Goal: Transaction & Acquisition: Subscribe to service/newsletter

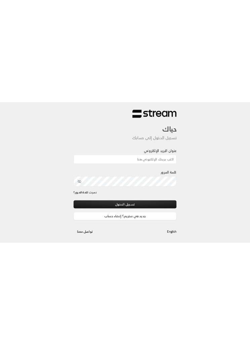
scroll to position [43, 0]
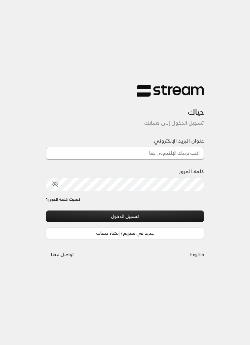
click at [197, 152] on input "عنوان البريد الإلكتروني" at bounding box center [125, 153] width 158 height 13
click at [185, 160] on input "عنوان البريد الإلكتروني" at bounding box center [125, 153] width 158 height 13
paste input "[EMAIL_ADDRESS][DOMAIN_NAME]"
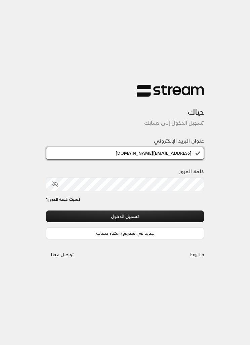
type input "[EMAIL_ADDRESS][DOMAIN_NAME]"
click at [175, 213] on button "تسجيل الدخول" at bounding box center [125, 217] width 158 height 12
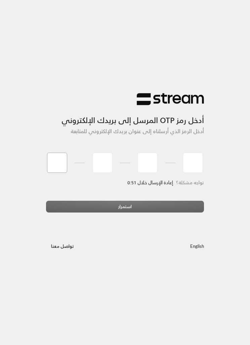
click at [64, 167] on input "tel" at bounding box center [57, 163] width 20 height 20
type input "0"
type input "3"
type input "7"
type input "8"
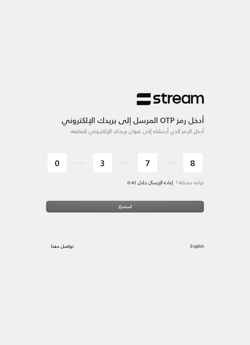
click at [103, 209] on div "استمرار" at bounding box center [125, 209] width 158 height 17
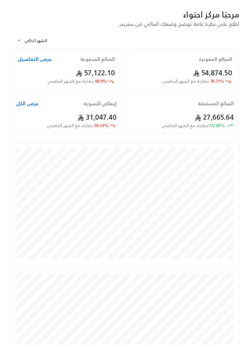
click at [27, 63] on button "عرض التفاصيل" at bounding box center [35, 59] width 34 height 7
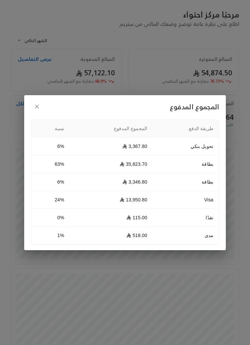
click at [120, 214] on div "المجموع المدفوع طريقة الدفع المجموع المدفوع نسبة تحويل بنكي 3,367.80 6% بطاقة 3…" at bounding box center [125, 172] width 250 height 345
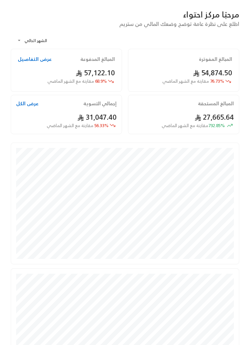
click at [221, 129] on span "732.85 % مقارنة مع الشهر الماضي" at bounding box center [193, 125] width 63 height 6
click at [36, 107] on button "عرض الكل" at bounding box center [27, 103] width 23 height 7
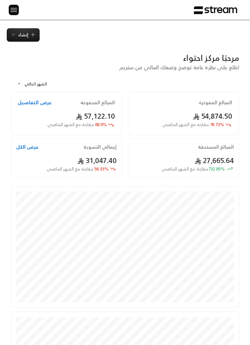
click at [16, 12] on img at bounding box center [14, 10] width 8 height 8
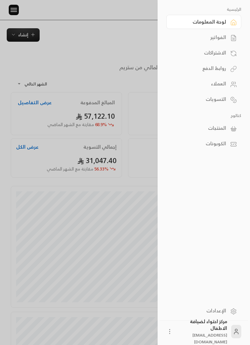
click at [224, 131] on div "المنتجات" at bounding box center [200, 128] width 51 height 7
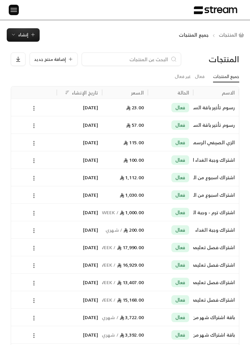
scroll to position [0, 0]
click at [35, 36] on icon "button" at bounding box center [32, 34] width 5 height 5
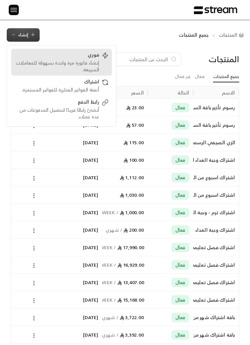
click at [98, 62] on div "إنشاء فاتورة مرة واحدة بسهولة للمعاملات السريعة." at bounding box center [56, 66] width 85 height 13
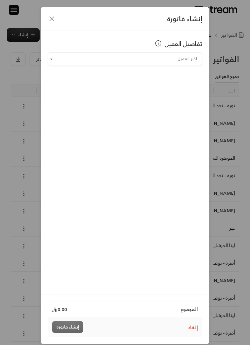
click at [186, 59] on input "اختر العميل" at bounding box center [125, 58] width 155 height 11
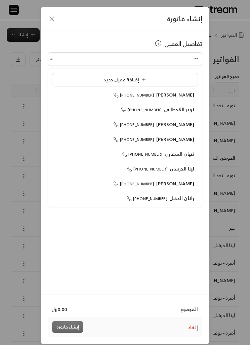
type input "*"
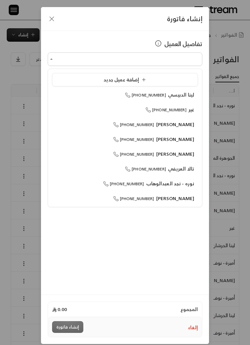
click at [144, 34] on div "تفاصيل العميل اختر العميل اختر العميل" at bounding box center [125, 163] width 168 height 264
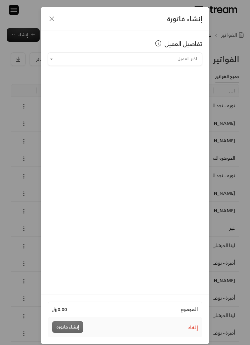
click at [54, 17] on icon "button" at bounding box center [52, 19] width 8 height 8
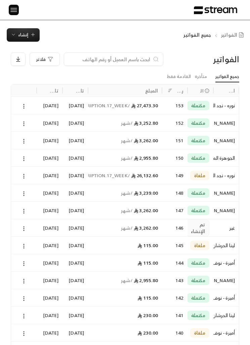
click at [17, 13] on img at bounding box center [14, 10] width 8 height 8
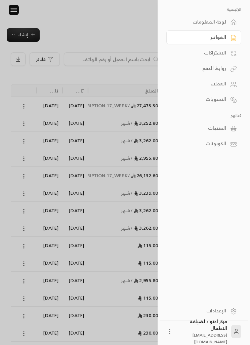
click at [229, 128] on link "المنتجات" at bounding box center [204, 128] width 75 height 14
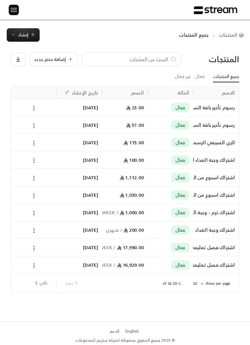
scroll to position [0, 0]
click at [20, 38] on span "إنشاء" at bounding box center [23, 35] width 10 height 8
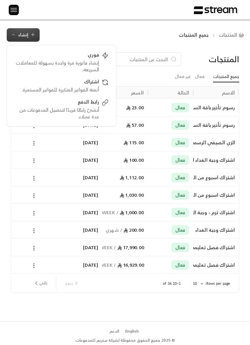
click at [185, 27] on div "المنتجات جميع المنتجات إنشاء فوري إنشاء فاتورة مرة واحدة بسهولة للمعاملات السري…" at bounding box center [125, 170] width 250 height 301
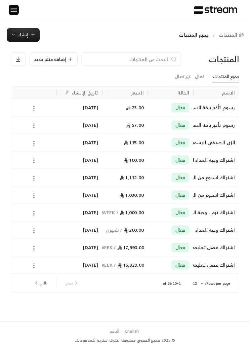
click at [46, 57] on span "إضافة منتج جديد" at bounding box center [50, 59] width 32 height 4
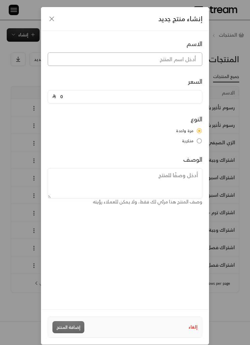
click at [183, 55] on input at bounding box center [125, 58] width 155 height 13
click at [163, 54] on input "الزي الشتوي للأشخاص" at bounding box center [125, 58] width 155 height 13
click at [158, 58] on input "الزي الشتوي للأشخاص" at bounding box center [125, 58] width 155 height 13
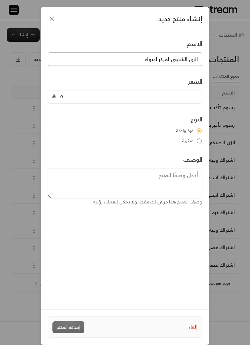
type input "الزي الشتوي لمركز احتواء"
click at [172, 103] on input "0" at bounding box center [127, 96] width 142 height 13
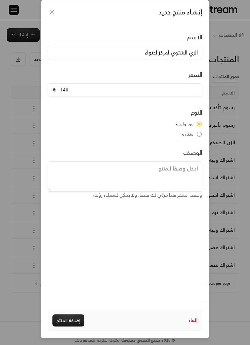
type input "140"
click at [158, 205] on div "الاسم الزي الشتوي لمركز احتواء السعر 140 النوع مرة واحدة متكررة الوصف وصف المنت…" at bounding box center [125, 163] width 168 height 279
click at [74, 214] on button "إضافة المنتج" at bounding box center [68, 321] width 32 height 12
type input "0"
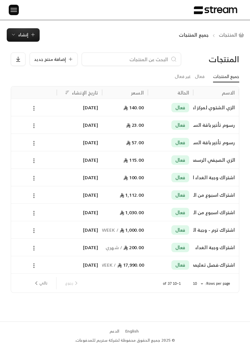
click at [34, 163] on icon at bounding box center [34, 161] width 6 height 6
click at [40, 112] on div at bounding box center [125, 172] width 250 height 345
click at [30, 114] on div at bounding box center [34, 107] width 38 height 17
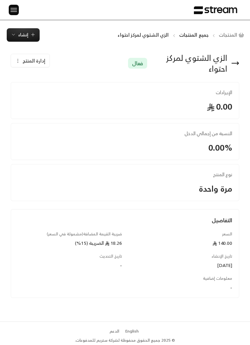
click at [235, 62] on icon at bounding box center [235, 63] width 8 height 8
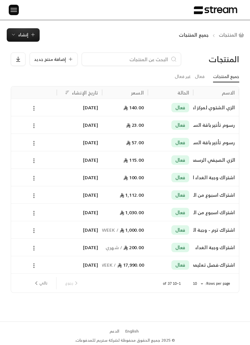
click at [37, 109] on button at bounding box center [33, 108] width 7 height 8
click at [69, 124] on li "تعديل" at bounding box center [54, 124] width 42 height 11
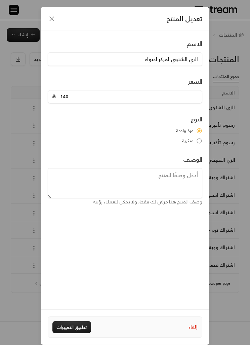
click at [172, 179] on textarea at bounding box center [125, 183] width 155 height 30
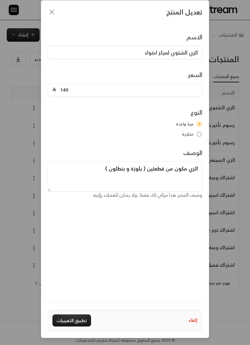
type textarea "الزي مكون من قطعتين ( بلوزة و بنطلون )"
click at [73, 198] on div "الاسم الزي الشتوي لمركز احتواء السعر 140 النوع مرة واحدة متكررة الوصف الزي مكون…" at bounding box center [125, 163] width 168 height 279
click at [68, 214] on button "تطبيق التغييرات" at bounding box center [71, 321] width 39 height 12
type input "0"
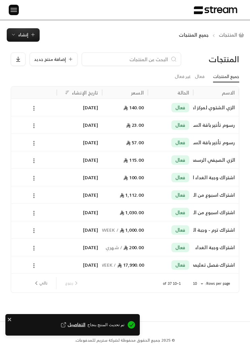
click at [20, 34] on span "إنشاء" at bounding box center [23, 35] width 10 height 8
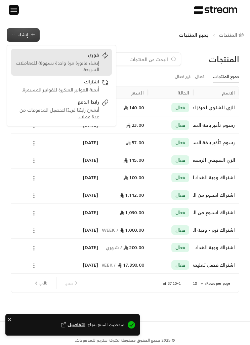
click at [59, 65] on div "إنشاء فاتورة مرة واحدة بسهولة للمعاملات السريعة." at bounding box center [56, 66] width 85 height 13
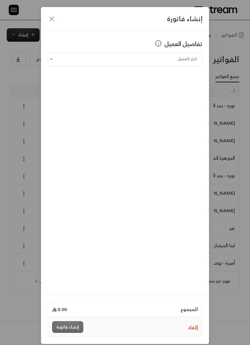
click at [186, 53] on div "اختر العميل" at bounding box center [125, 58] width 155 height 13
click at [52, 61] on icon "Open" at bounding box center [51, 59] width 6 height 6
type input "*"
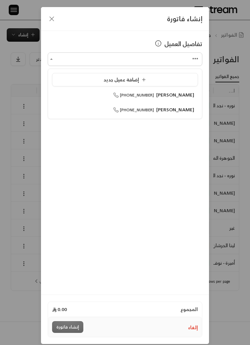
click at [101, 107] on div "[PERSON_NAME] [PHONE_NUMBER]" at bounding box center [125, 109] width 139 height 7
type input "**********"
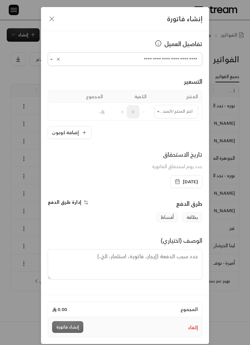
click at [172, 108] on input "اختر العميل" at bounding box center [176, 111] width 43 height 11
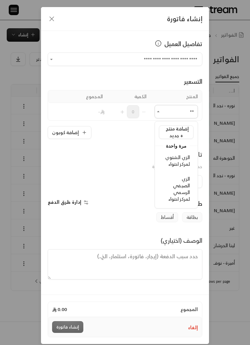
click at [186, 160] on span "الزي الشتوي لمركز احتواء" at bounding box center [177, 160] width 25 height 15
type input "**"
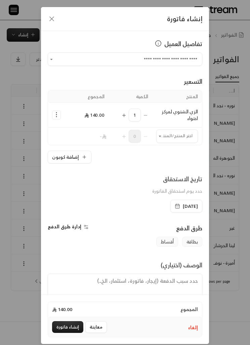
click at [165, 136] on input "اختر العميل" at bounding box center [177, 136] width 42 height 11
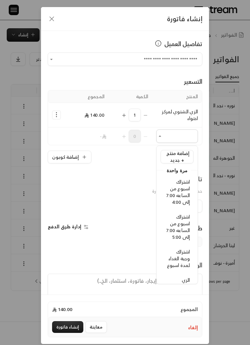
click at [45, 97] on div "**********" at bounding box center [125, 163] width 168 height 264
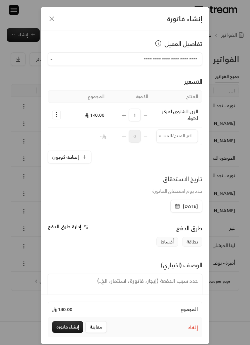
click at [124, 111] on button "Selected Products" at bounding box center [123, 115] width 5 height 13
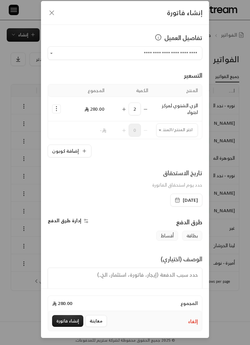
scroll to position [28, 0]
click at [71, 214] on button "إنشاء فاتورة" at bounding box center [67, 321] width 31 height 12
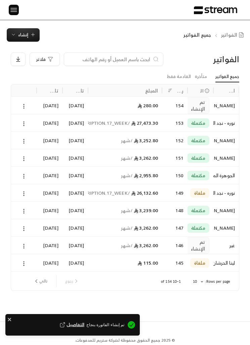
click at [20, 36] on span "إنشاء" at bounding box center [23, 35] width 10 height 8
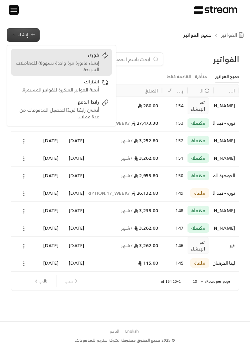
click at [51, 61] on div "إنشاء فاتورة مرة واحدة بسهولة للمعاملات السريعة." at bounding box center [56, 66] width 85 height 13
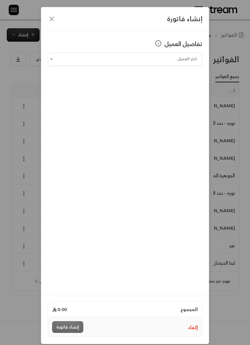
click at [77, 61] on input "اختر العميل" at bounding box center [125, 58] width 155 height 11
click at [93, 101] on li "[PERSON_NAME] [PHONE_NUMBER]" at bounding box center [125, 94] width 146 height 13
type input "**********"
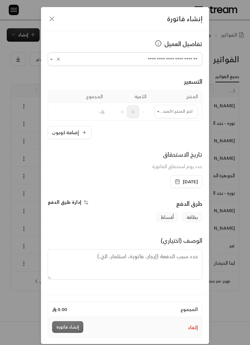
click at [164, 112] on input "اختر العميل" at bounding box center [176, 111] width 43 height 11
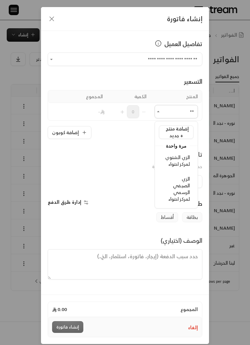
click at [186, 165] on span "الزي الشتوي لمركز احتواء" at bounding box center [177, 160] width 25 height 15
type input "**"
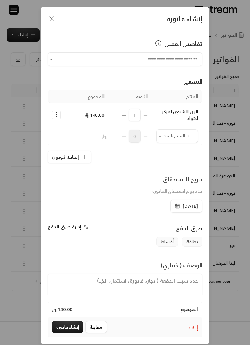
click at [122, 115] on icon "Selected Products" at bounding box center [123, 115] width 5 height 5
click at [167, 139] on input "اختر العميل" at bounding box center [177, 136] width 42 height 11
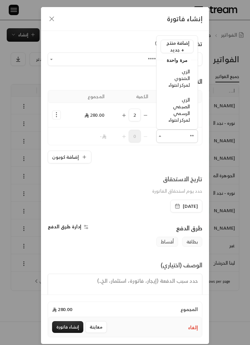
click at [171, 107] on div "الزي الصيفي الرسمي لمركز احتواء" at bounding box center [177, 110] width 26 height 27
type input "**"
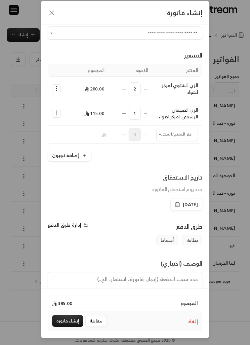
scroll to position [28, 0]
click at [77, 214] on button "إنشاء فاتورة" at bounding box center [67, 321] width 31 height 12
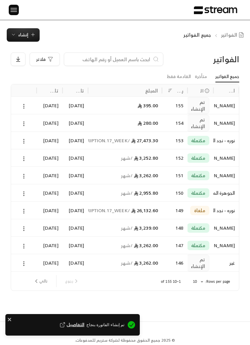
click at [19, 35] on span "إنشاء" at bounding box center [23, 35] width 10 height 8
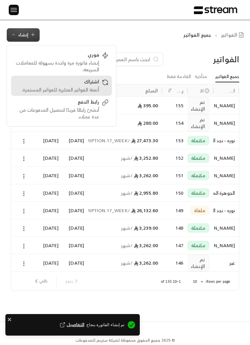
click at [67, 84] on div "اشتراك" at bounding box center [56, 82] width 85 height 8
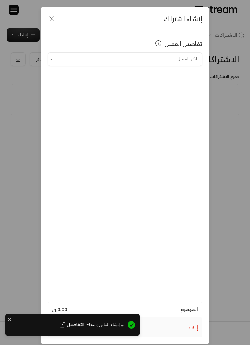
click at [53, 15] on icon "button" at bounding box center [52, 19] width 8 height 8
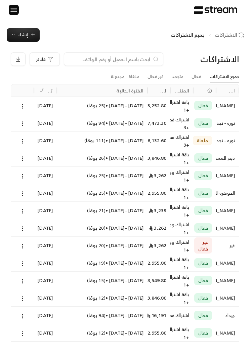
click at [30, 33] on icon "button" at bounding box center [32, 34] width 5 height 5
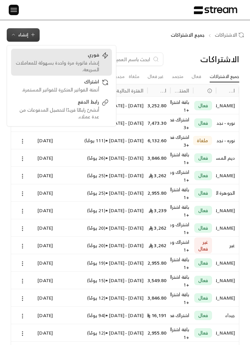
click at [51, 61] on div "إنشاء فاتورة مرة واحدة بسهولة للمعاملات السريعة." at bounding box center [56, 66] width 85 height 13
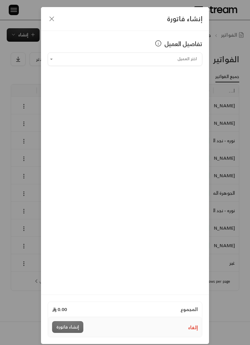
click at [60, 58] on input "اختر العميل" at bounding box center [125, 58] width 155 height 11
click at [75, 93] on div "علي - [PERSON_NAME] [PHONE_NUMBER]" at bounding box center [125, 94] width 139 height 7
type input "**********"
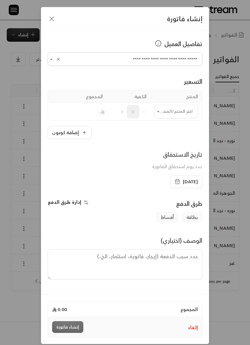
click at [48, 15] on icon "button" at bounding box center [52, 19] width 8 height 8
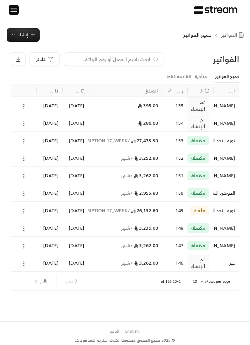
click at [16, 13] on img at bounding box center [14, 10] width 8 height 8
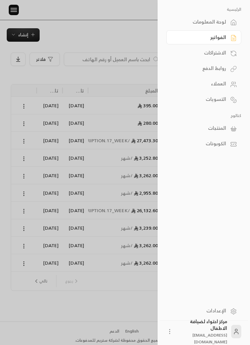
click at [191, 127] on div "المنتجات" at bounding box center [200, 128] width 51 height 7
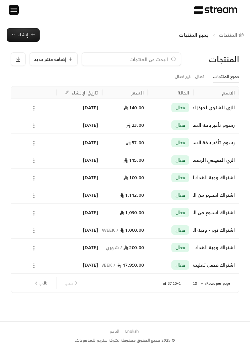
scroll to position [0, 0]
click at [7, 7] on div at bounding box center [11, 10] width 9 height 20
click at [11, 8] on img at bounding box center [14, 10] width 8 height 8
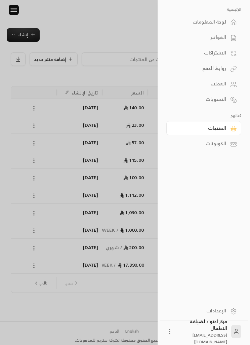
click at [192, 89] on link "العملاء" at bounding box center [204, 84] width 75 height 14
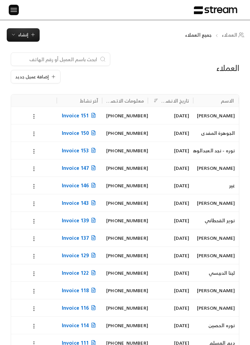
click at [38, 62] on input at bounding box center [56, 59] width 82 height 7
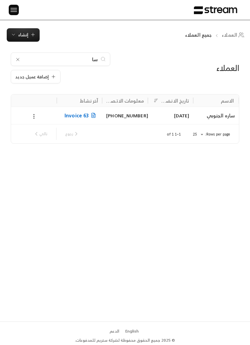
type input "س"
type input "علي"
click at [31, 113] on icon at bounding box center [34, 116] width 6 height 6
click at [34, 135] on li "تعديل" at bounding box center [41, 132] width 17 height 11
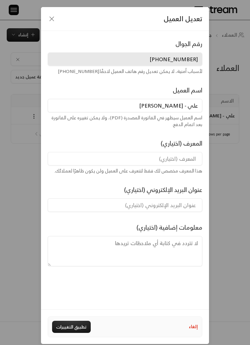
click at [178, 103] on input "علي - [PERSON_NAME]" at bounding box center [125, 105] width 155 height 13
click at [177, 103] on input "علي - [PERSON_NAME]" at bounding box center [125, 105] width 155 height 13
click at [180, 104] on input "علي المغيرة" at bounding box center [125, 105] width 155 height 13
click at [184, 104] on input "علي المغيرة" at bounding box center [125, 105] width 155 height 13
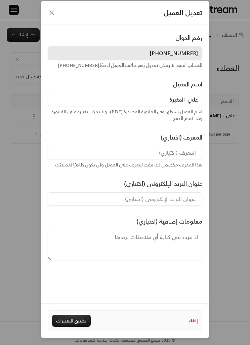
scroll to position [28, 0]
click at [194, 214] on textarea at bounding box center [125, 245] width 155 height 30
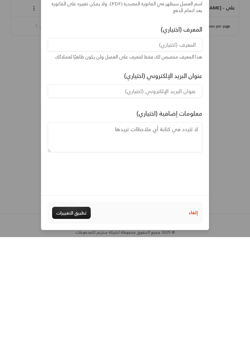
click at [69, 214] on button "تطبيق التغييرات" at bounding box center [71, 321] width 39 height 12
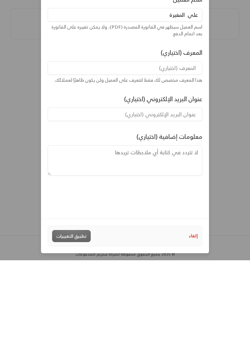
type input "علي - [PERSON_NAME]"
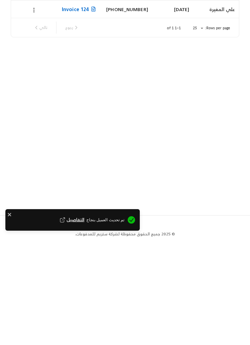
scroll to position [0, 0]
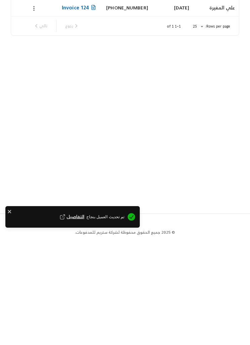
click at [94, 59] on input "علي" at bounding box center [60, 59] width 75 height 7
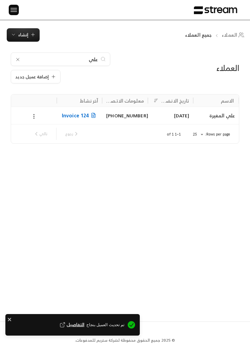
click at [23, 59] on input "علي" at bounding box center [60, 59] width 75 height 7
click at [20, 57] on icon at bounding box center [17, 59] width 5 height 5
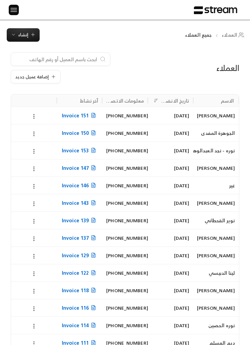
click at [21, 38] on span "إنشاء" at bounding box center [23, 35] width 10 height 8
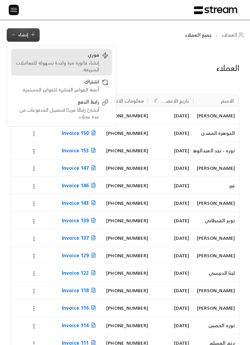
click at [42, 64] on div "إنشاء فاتورة مرة واحدة بسهولة للمعاملات السريعة." at bounding box center [56, 66] width 85 height 13
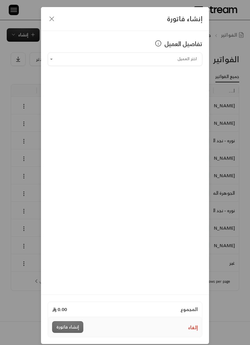
click at [89, 62] on input "اختر العميل" at bounding box center [125, 58] width 155 height 11
click at [76, 95] on div "علي المغيرة [PHONE_NUMBER]" at bounding box center [125, 94] width 139 height 7
type input "**********"
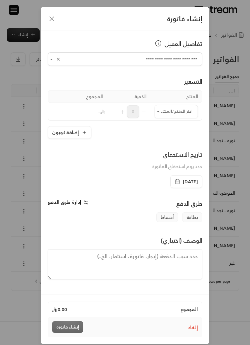
click at [167, 109] on input "اختر العميل" at bounding box center [176, 111] width 43 height 11
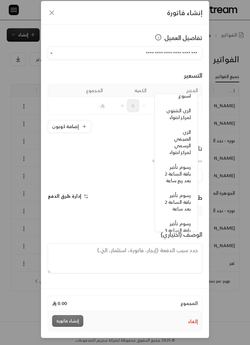
scroll to position [28, 0]
click at [168, 109] on span "الزي الشتوي لمركز احتواء" at bounding box center [179, 113] width 25 height 15
type input "**********"
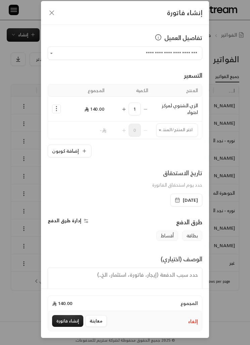
click at [168, 124] on input "اختر العميل" at bounding box center [177, 129] width 42 height 11
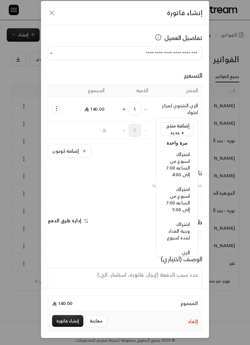
click at [122, 107] on icon "Selected Products" at bounding box center [123, 109] width 5 height 5
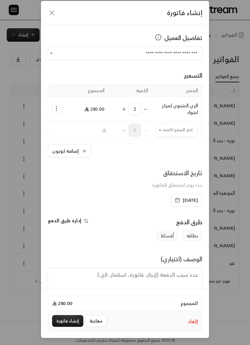
click at [61, 214] on button "إنشاء فاتورة" at bounding box center [67, 321] width 31 height 12
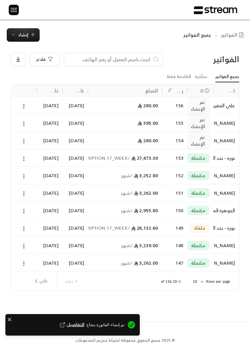
click at [24, 32] on span "إنشاء" at bounding box center [23, 35] width 10 height 8
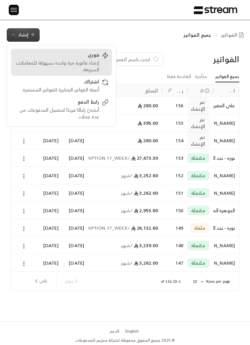
click at [66, 67] on div "إنشاء فاتورة مرة واحدة بسهولة للمعاملات السريعة." at bounding box center [56, 66] width 85 height 13
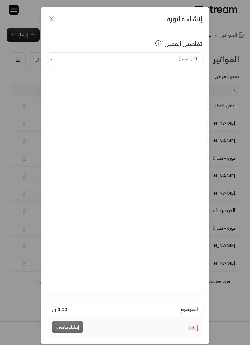
click at [88, 60] on input "اختر العميل" at bounding box center [125, 58] width 155 height 11
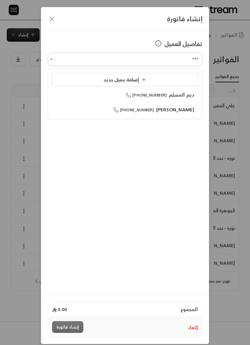
click at [96, 115] on li "[PERSON_NAME] [PHONE_NUMBER]" at bounding box center [125, 109] width 146 height 13
type input "**********"
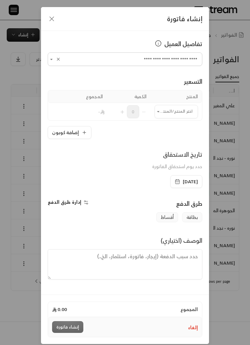
click at [160, 110] on icon "Open" at bounding box center [158, 112] width 6 height 6
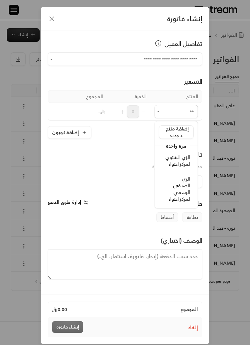
click at [174, 163] on span "الزي الشتوي لمركز احتواء" at bounding box center [177, 160] width 25 height 15
type input "**"
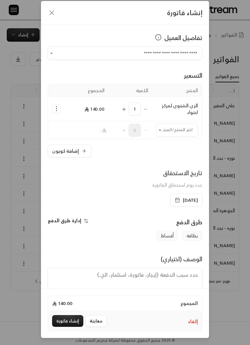
scroll to position [13, 0]
click at [59, 214] on button "إنشاء فاتورة" at bounding box center [67, 321] width 31 height 12
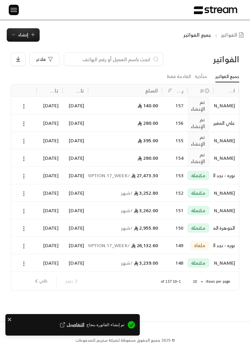
click at [27, 36] on span "إنشاء" at bounding box center [23, 35] width 10 height 8
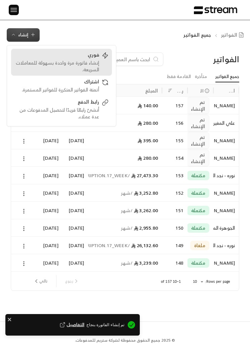
click at [63, 61] on div "إنشاء فاتورة مرة واحدة بسهولة للمعاملات السريعة." at bounding box center [56, 66] width 85 height 13
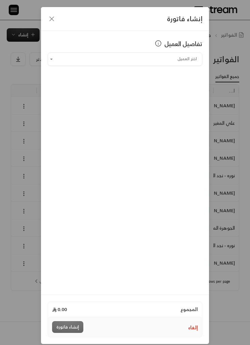
click at [81, 61] on input "اختر العميل" at bounding box center [125, 58] width 155 height 11
click at [78, 98] on div "راكان الدخيل [PHONE_NUMBER]" at bounding box center [125, 94] width 139 height 7
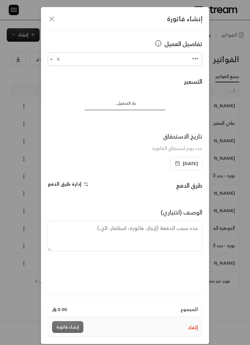
type input "**********"
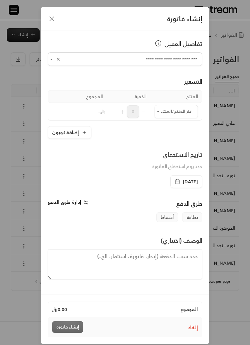
click at [153, 109] on td "اختر المنتج/المنتجات اختر المنتج/المنتجات" at bounding box center [176, 111] width 51 height 17
click at [160, 114] on icon "Open" at bounding box center [158, 112] width 6 height 6
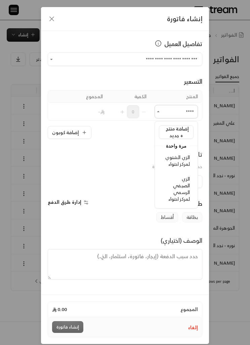
click at [171, 160] on span "الزي الشتوي لمركز احتواء" at bounding box center [177, 160] width 25 height 15
type input "****"
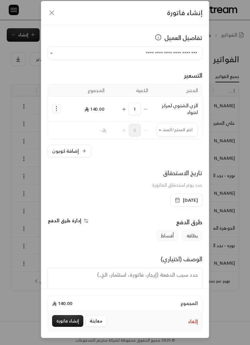
scroll to position [26, 0]
click at [69, 214] on button "إنشاء فاتورة" at bounding box center [67, 321] width 31 height 12
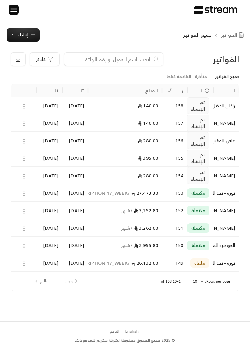
click at [21, 37] on span "إنشاء" at bounding box center [23, 35] width 10 height 8
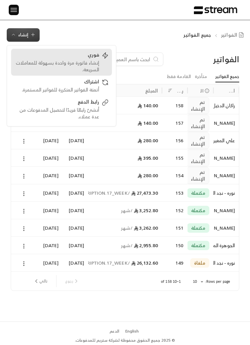
click at [51, 61] on div "إنشاء فاتورة مرة واحدة بسهولة للمعاملات السريعة." at bounding box center [56, 66] width 85 height 13
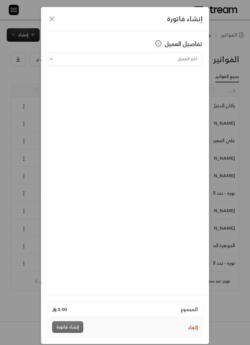
click at [87, 58] on input "اختر العميل" at bounding box center [125, 58] width 155 height 11
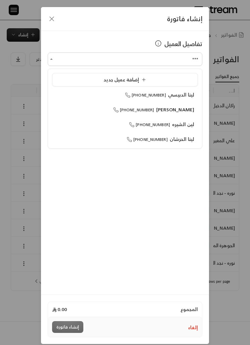
click at [85, 97] on div "لينا الدبيسي [PHONE_NUMBER]" at bounding box center [125, 94] width 139 height 7
type input "**********"
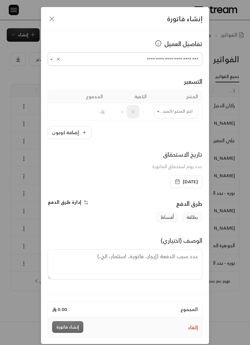
click at [163, 112] on input "اختر العميل" at bounding box center [176, 111] width 43 height 11
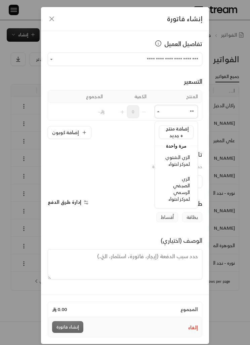
click at [169, 157] on span "الزي الشتوي لمركز احتواء" at bounding box center [177, 160] width 25 height 15
type input "**"
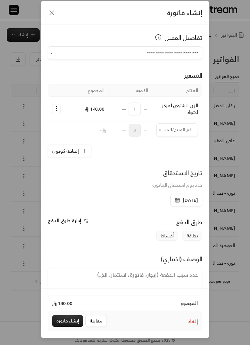
scroll to position [18, 0]
click at [63, 214] on button "إنشاء فاتورة" at bounding box center [67, 321] width 31 height 12
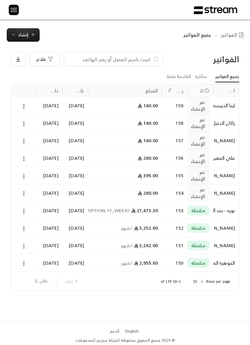
click at [25, 32] on span "إنشاء" at bounding box center [23, 35] width 10 height 8
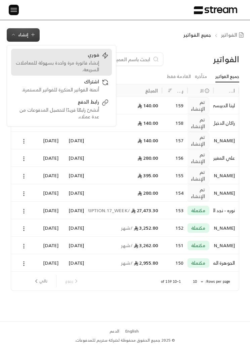
click at [59, 63] on div "إنشاء فاتورة مرة واحدة بسهولة للمعاملات السريعة." at bounding box center [56, 66] width 85 height 13
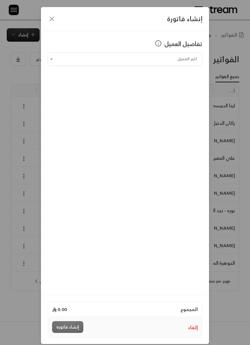
click at [231, 75] on div "إنشاء فاتورة تفاصيل العميل اختر العميل اختر العميل المجموع 0.00 إلغاء إنشاء فات…" at bounding box center [125, 172] width 250 height 345
click at [232, 169] on div "إنشاء فاتورة تفاصيل العميل اختر العميل اختر العميل المجموع 0.00 إلغاء إنشاء فات…" at bounding box center [125, 172] width 250 height 345
click at [48, 18] on icon "button" at bounding box center [52, 19] width 8 height 8
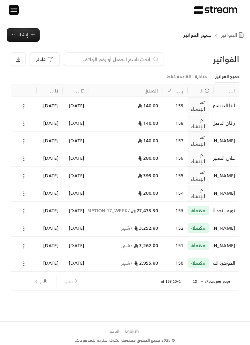
click at [23, 34] on span "إنشاء" at bounding box center [23, 35] width 10 height 8
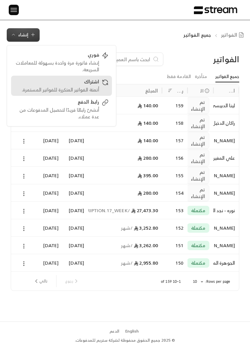
click at [53, 89] on div "أتمتة الفواتير المتكررة للفواتير المستمرة." at bounding box center [56, 89] width 85 height 7
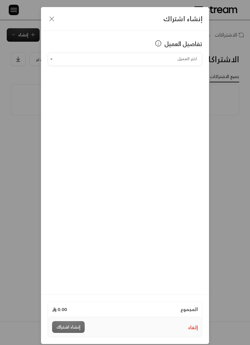
click at [70, 62] on input "اختر العميل" at bounding box center [125, 58] width 155 height 11
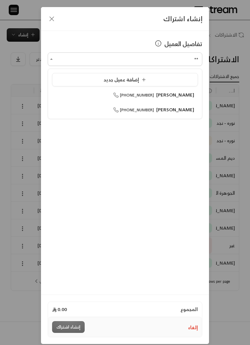
click at [188, 113] on span "[PERSON_NAME]" at bounding box center [175, 109] width 38 height 8
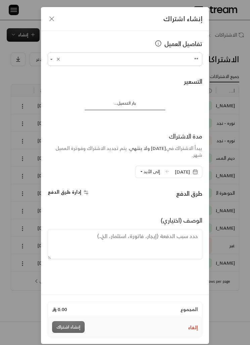
type input "**********"
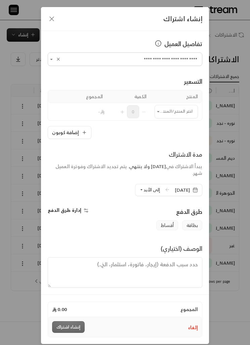
click at [185, 107] on input "اختر العميل" at bounding box center [176, 111] width 43 height 11
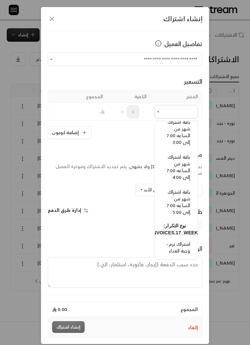
scroll to position [469, 0]
click at [180, 143] on span "باقة اشتراك شهر من الساعه 7:00 إلى 3:00" at bounding box center [179, 131] width 24 height 29
type input "**********"
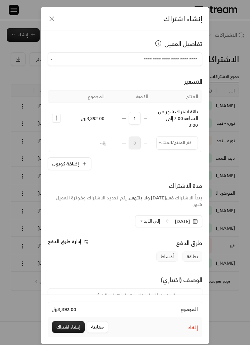
click at [141, 123] on div "1" at bounding box center [131, 118] width 36 height 13
click at [59, 118] on icon "Selected Products" at bounding box center [56, 118] width 7 height 7
click at [80, 147] on span "إزالة المنتج" at bounding box center [85, 146] width 20 height 7
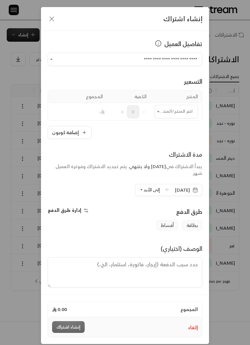
click at [188, 114] on input "اختر العميل" at bounding box center [176, 111] width 43 height 11
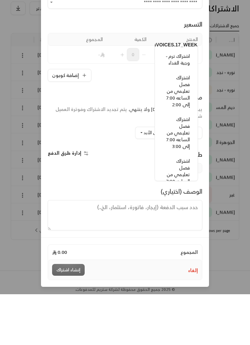
scroll to position [578, 0]
click at [177, 166] on span "اشتراك فصل تعليمي من الساعه 7:00 إلى 3:00" at bounding box center [179, 183] width 24 height 35
type input "**********"
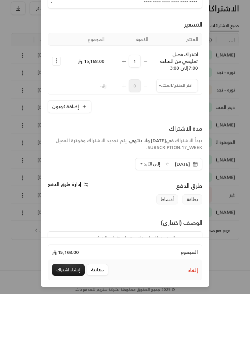
scroll to position [6, 0]
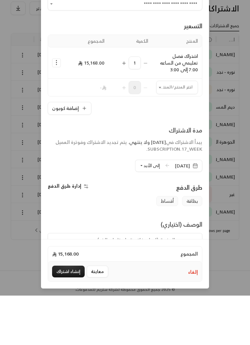
click at [183, 138] on input "اختر العميل" at bounding box center [177, 137] width 42 height 11
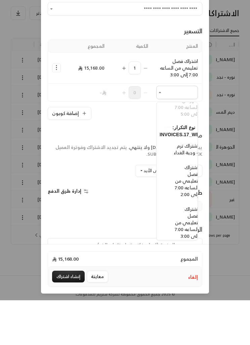
scroll to position [575, -9]
click at [180, 205] on li "اشتراك فصل تعليمي من الساعه 7:00 إلى 2:00" at bounding box center [185, 225] width 33 height 40
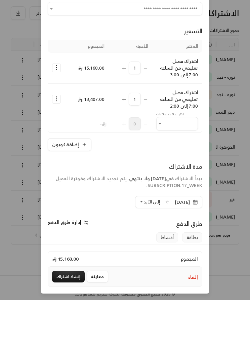
type input "**********"
click at [57, 144] on icon "Selected Products" at bounding box center [56, 143] width 7 height 7
click at [94, 174] on span "إزالة المنتج" at bounding box center [85, 171] width 20 height 7
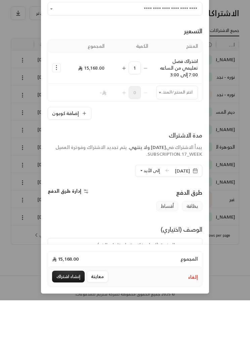
click at [182, 138] on input "اختر العميل" at bounding box center [177, 137] width 42 height 11
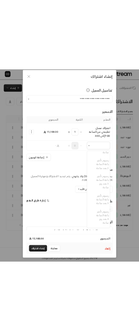
scroll to position [0, 0]
